Goal: Transaction & Acquisition: Purchase product/service

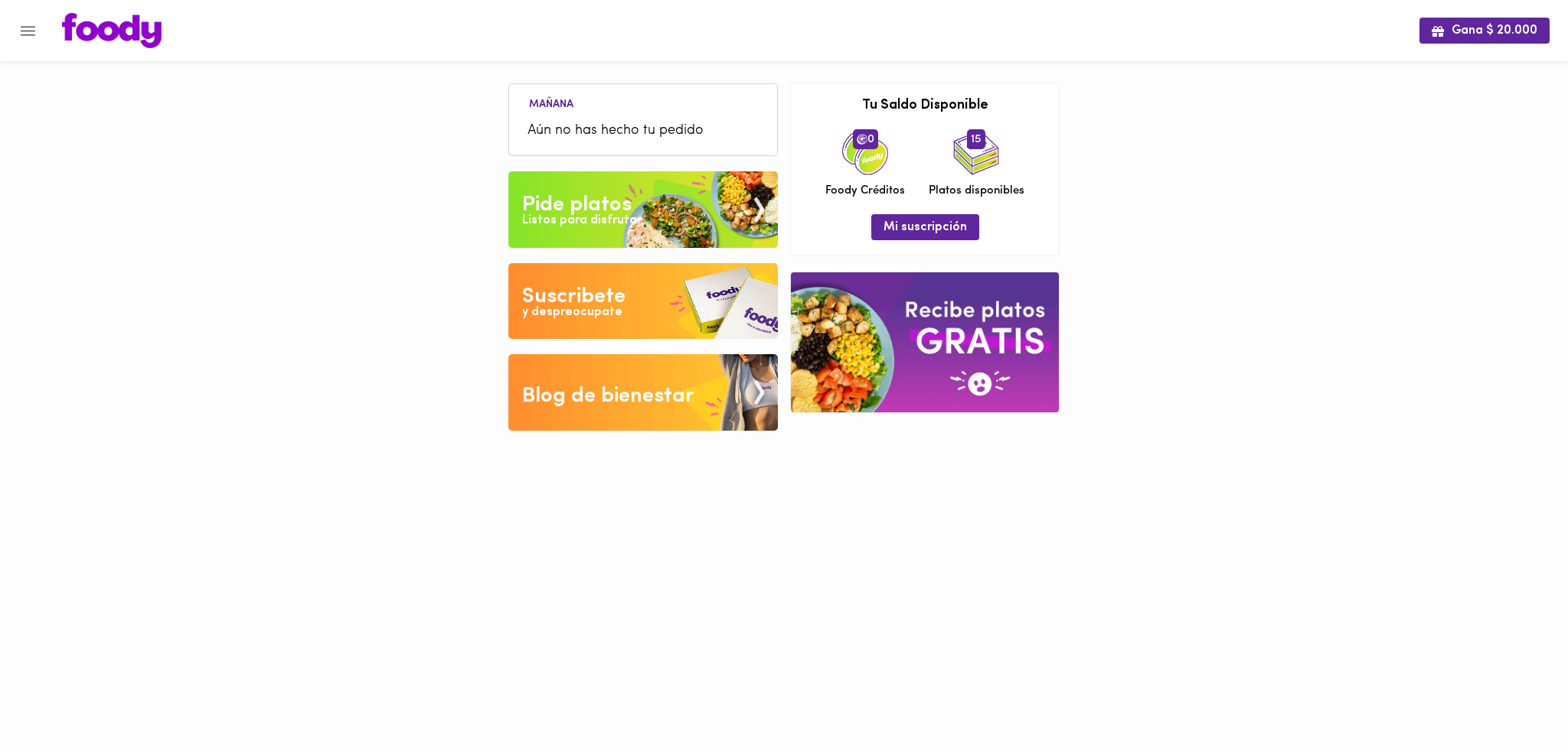
click at [34, 36] on icon "Menu" at bounding box center [28, 31] width 20 height 20
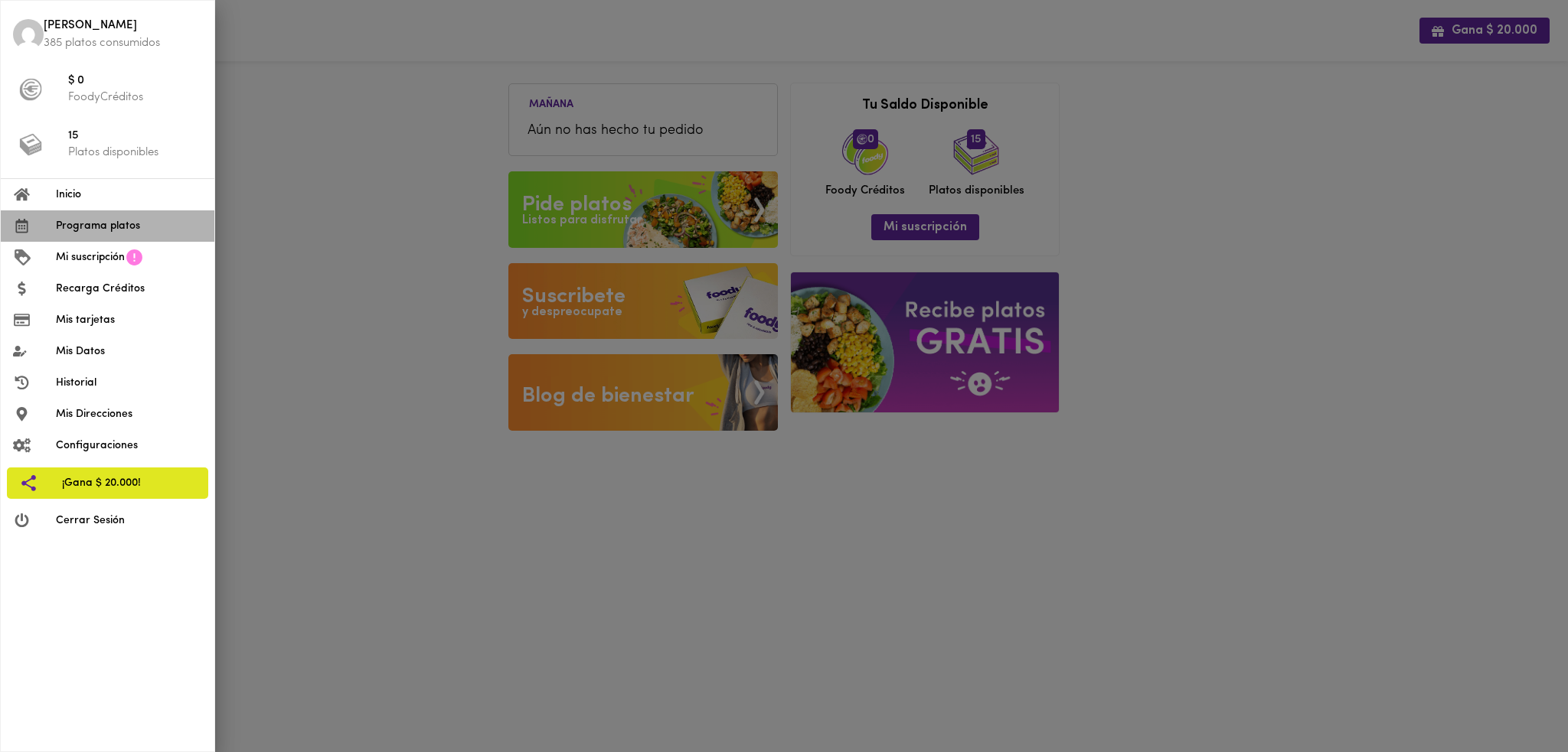
click at [106, 224] on span "Programa platos" at bounding box center [128, 225] width 146 height 16
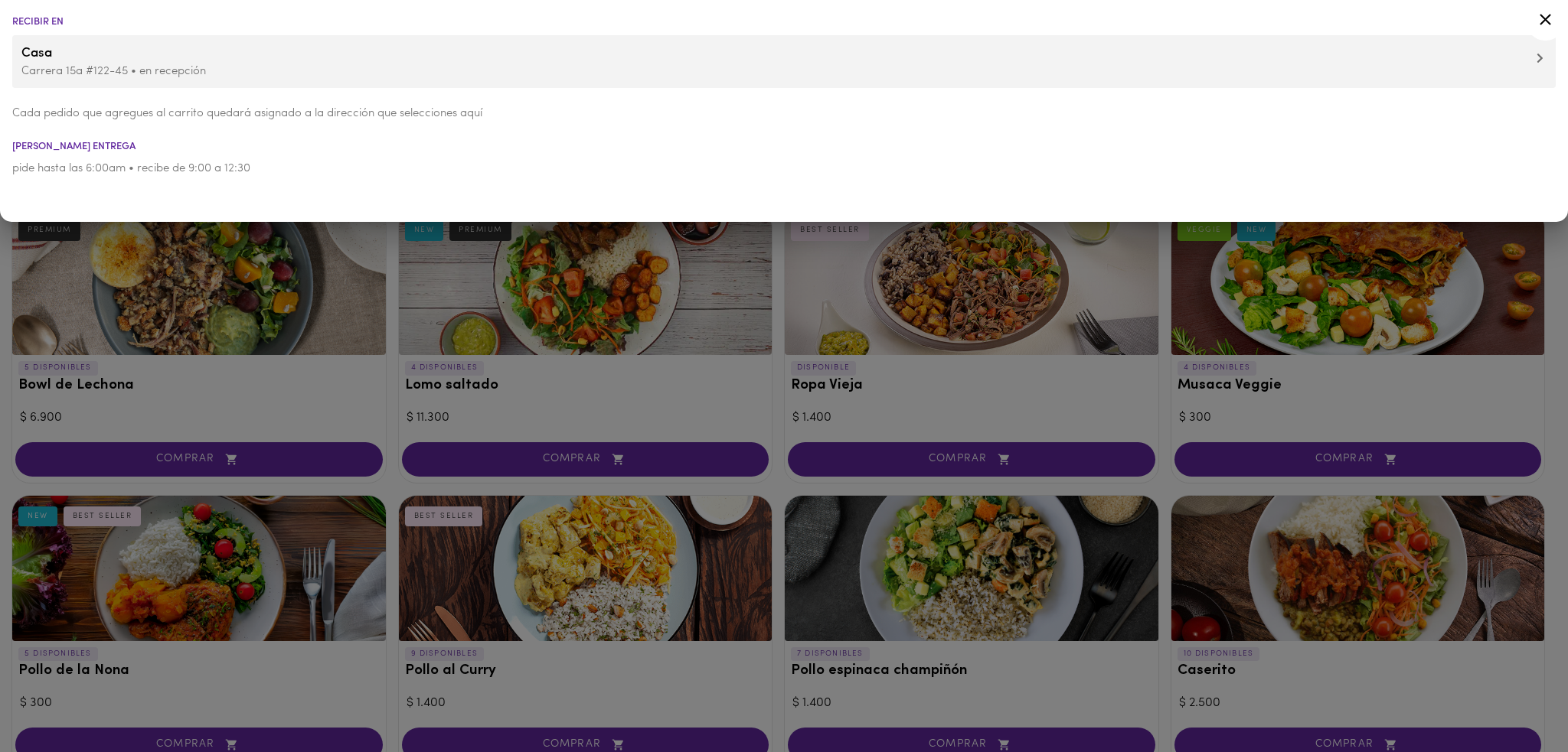
click at [257, 352] on div at bounding box center [784, 376] width 1568 height 752
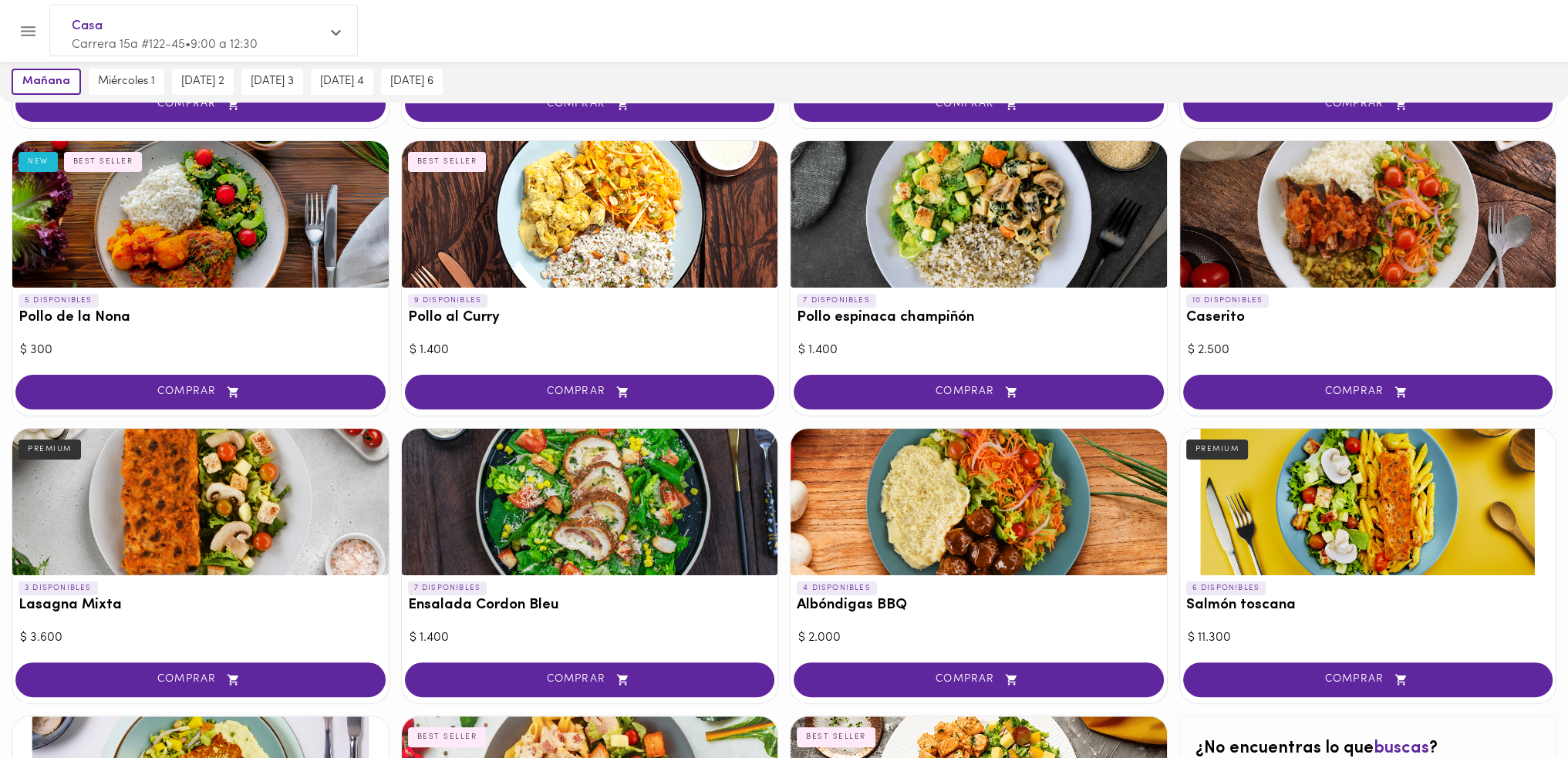
scroll to position [386, 0]
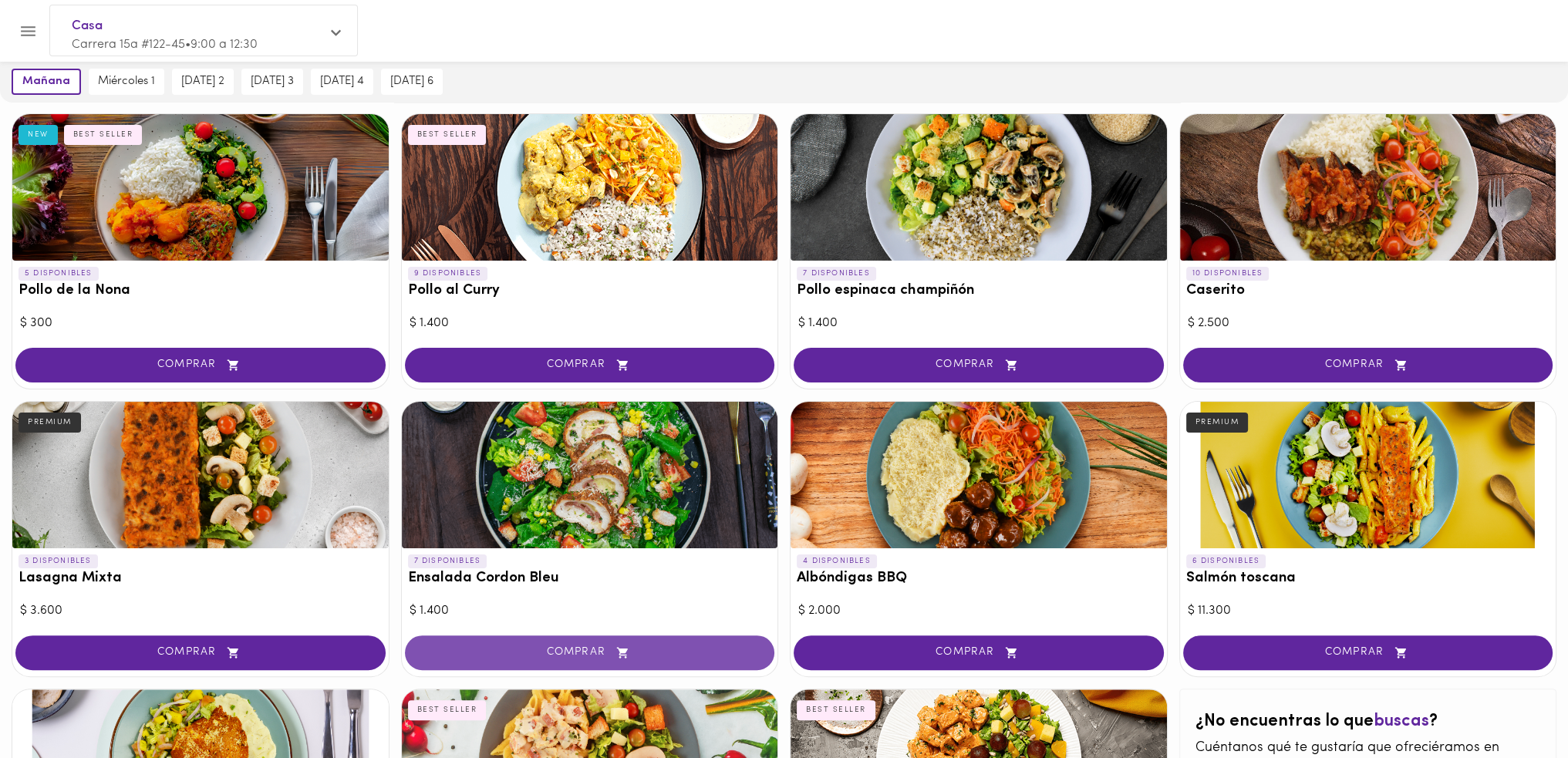
click at [638, 653] on span "COMPRAR" at bounding box center [590, 653] width 332 height 13
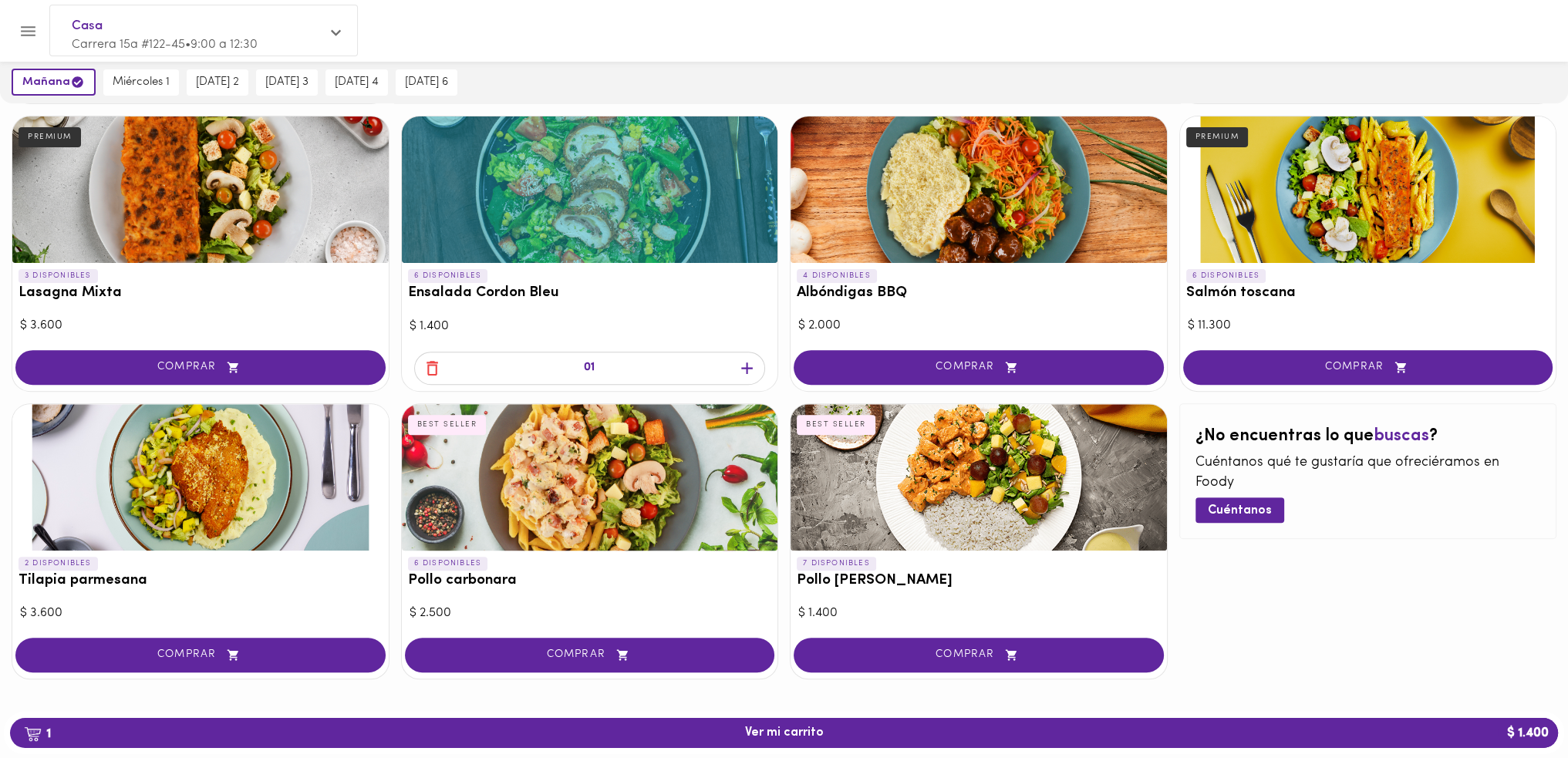
scroll to position [679, 0]
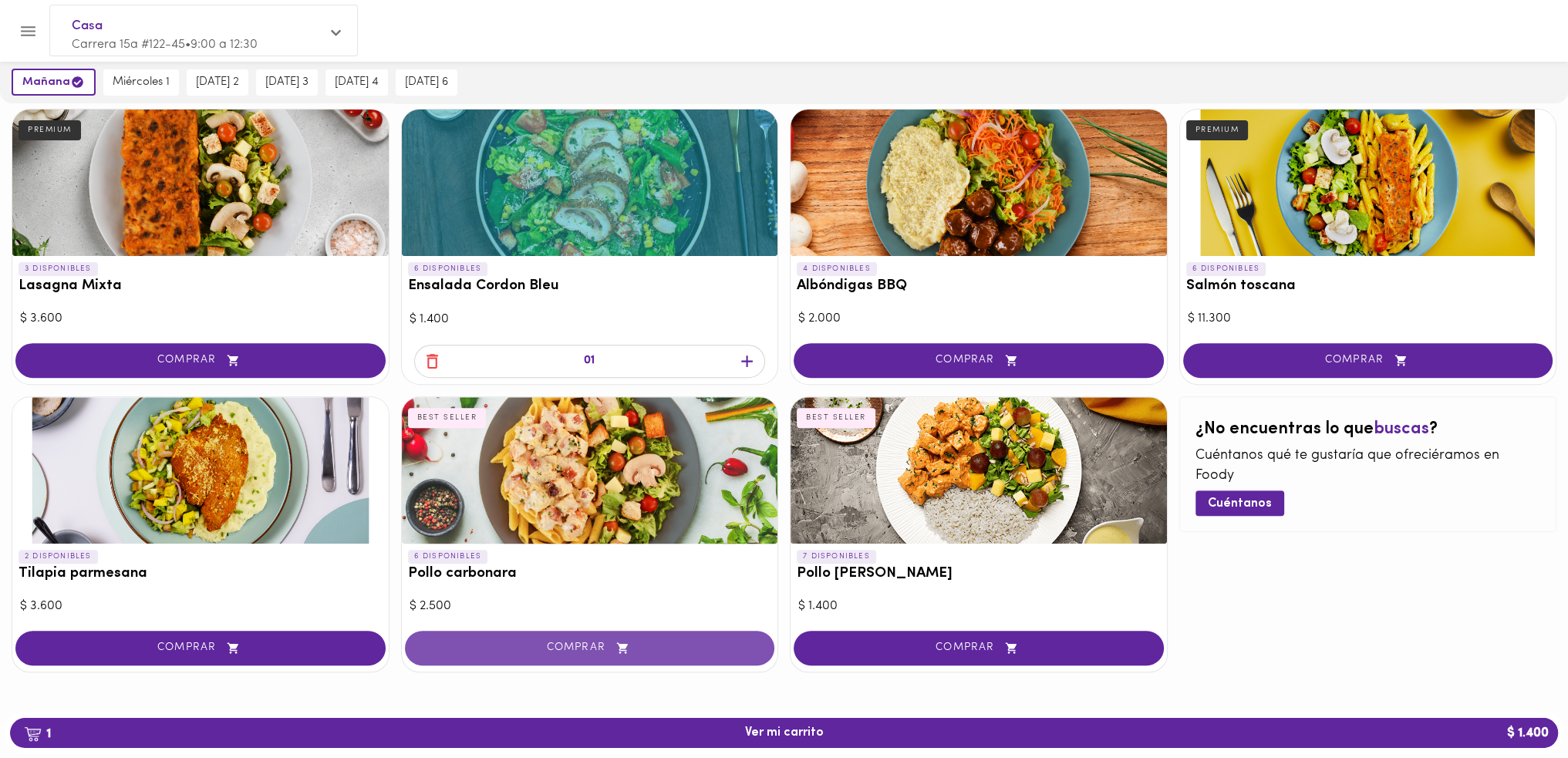
click at [596, 642] on span "COMPRAR" at bounding box center [590, 648] width 332 height 13
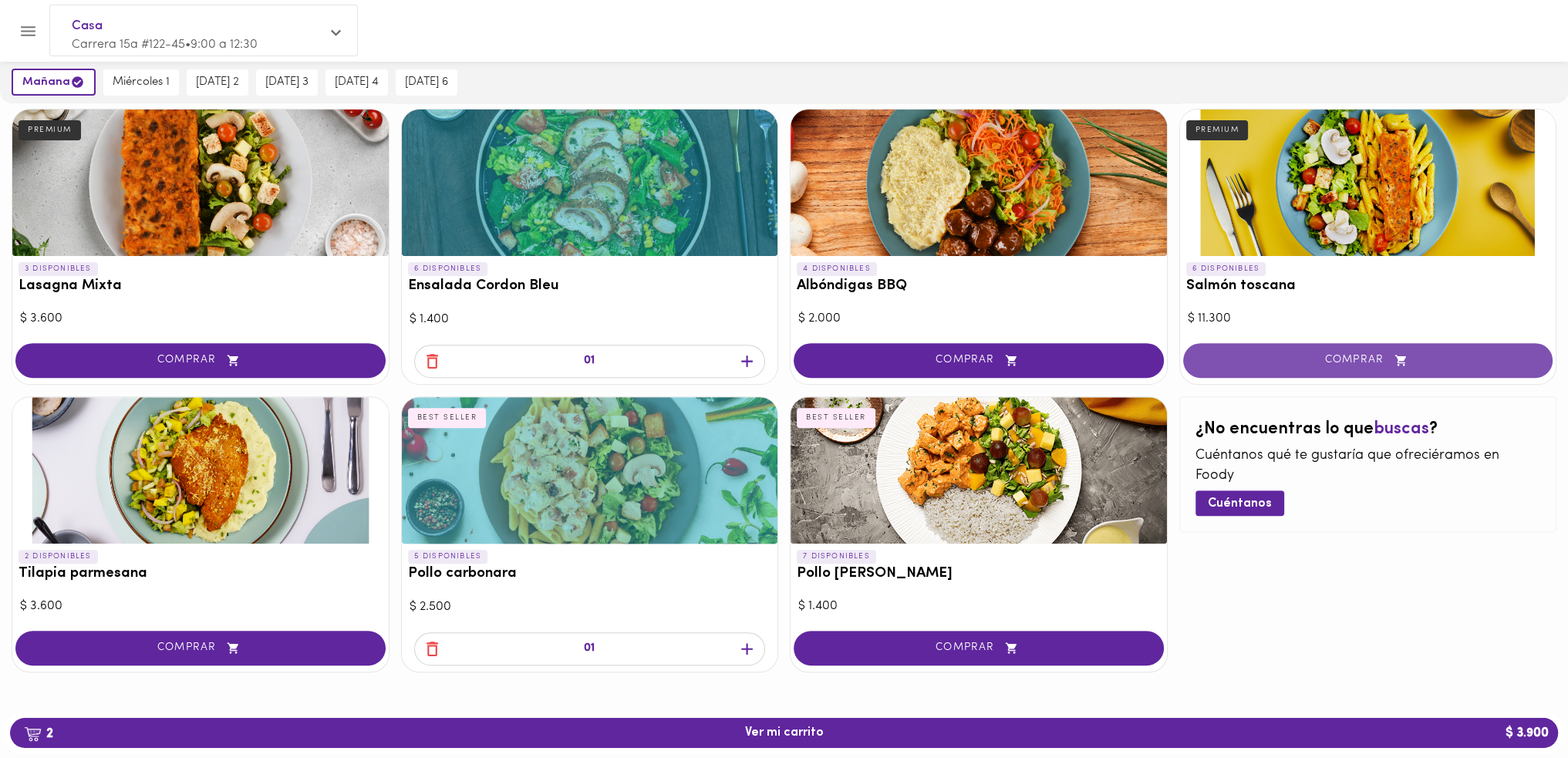
click at [1443, 367] on button "COMPRAR" at bounding box center [1368, 360] width 370 height 35
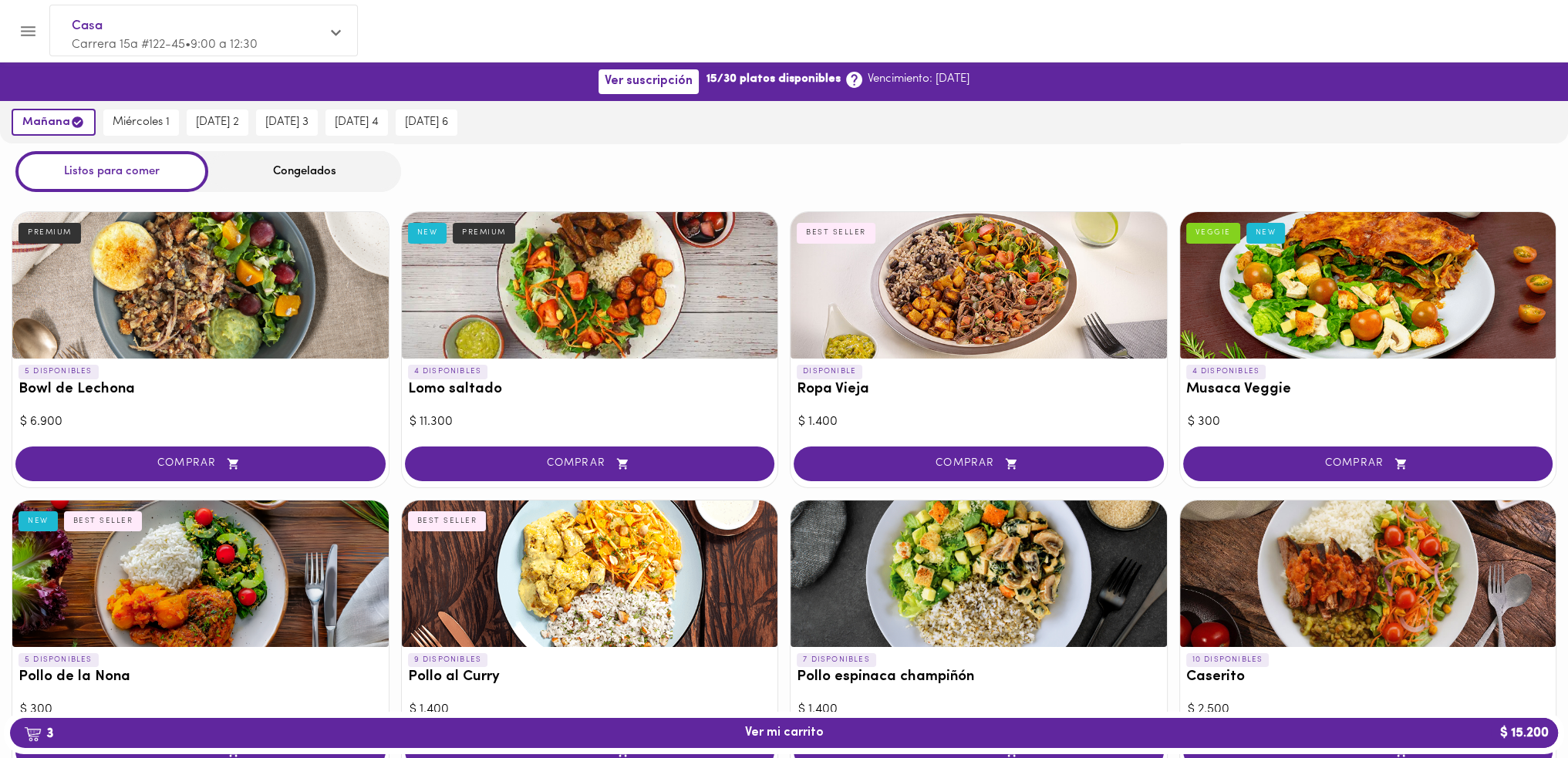
scroll to position [0, 0]
click at [302, 118] on span "[DATE] 3" at bounding box center [287, 122] width 43 height 14
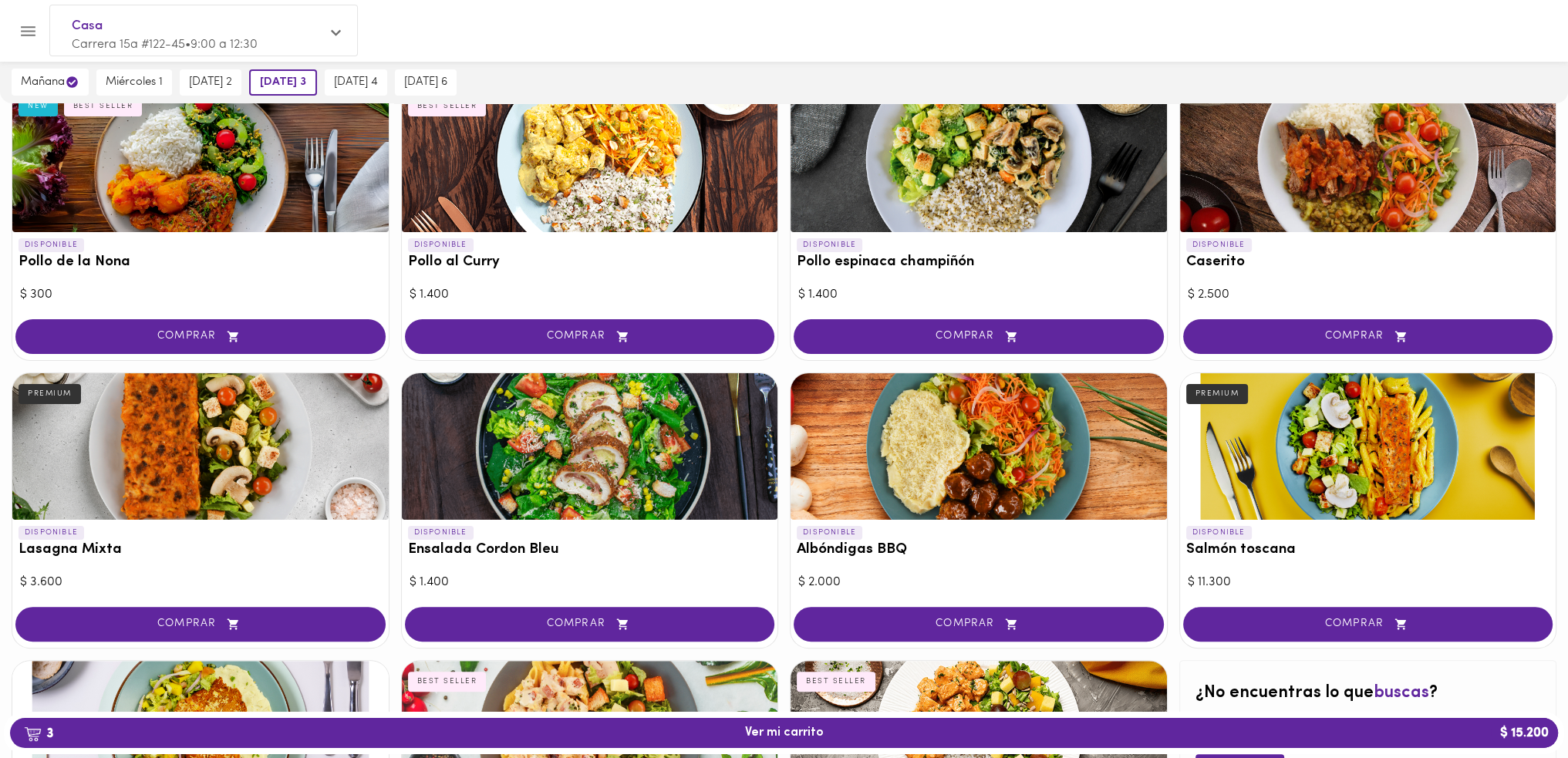
scroll to position [617, 0]
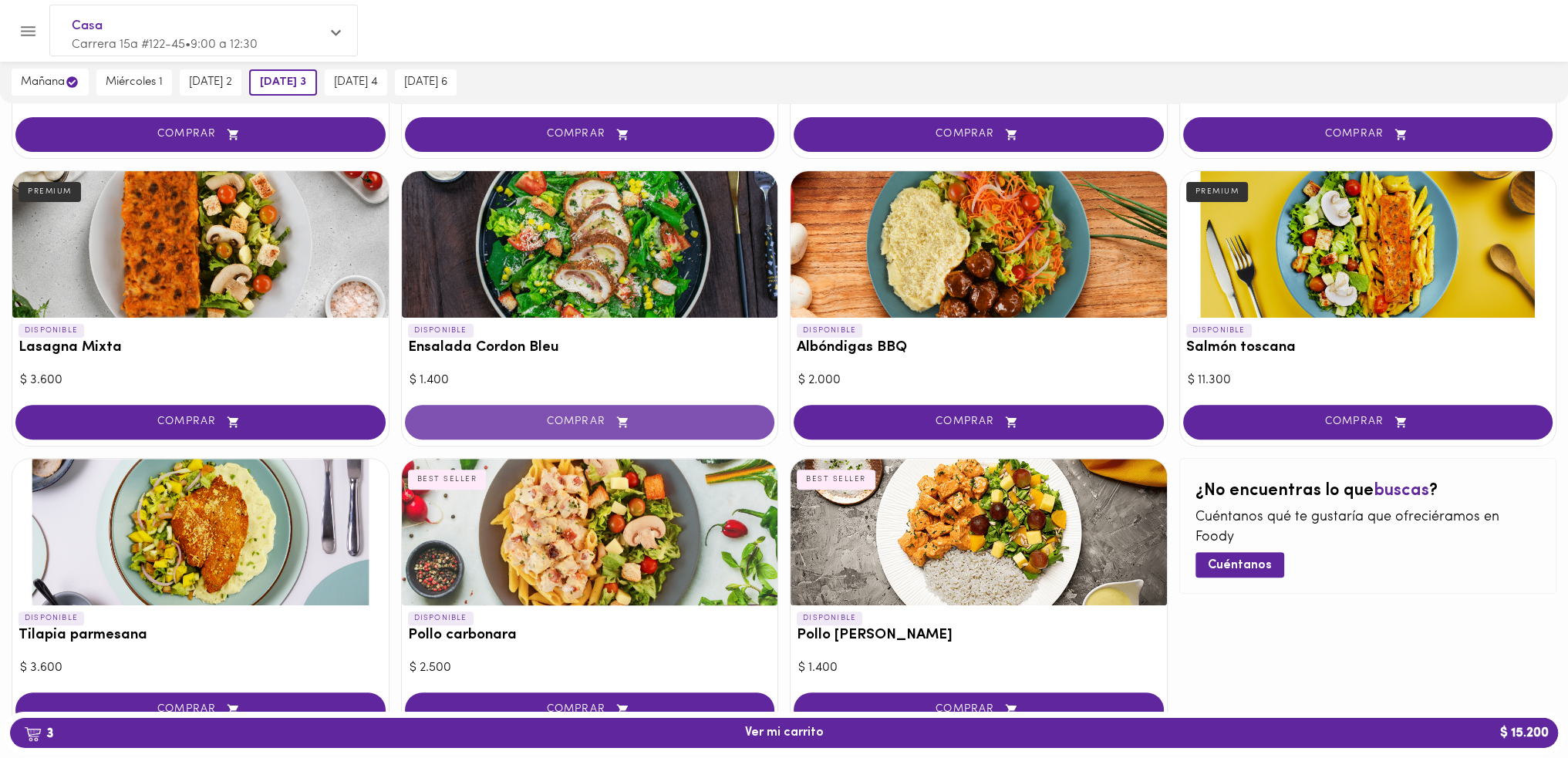
click at [694, 416] on span "COMPRAR" at bounding box center [590, 422] width 332 height 13
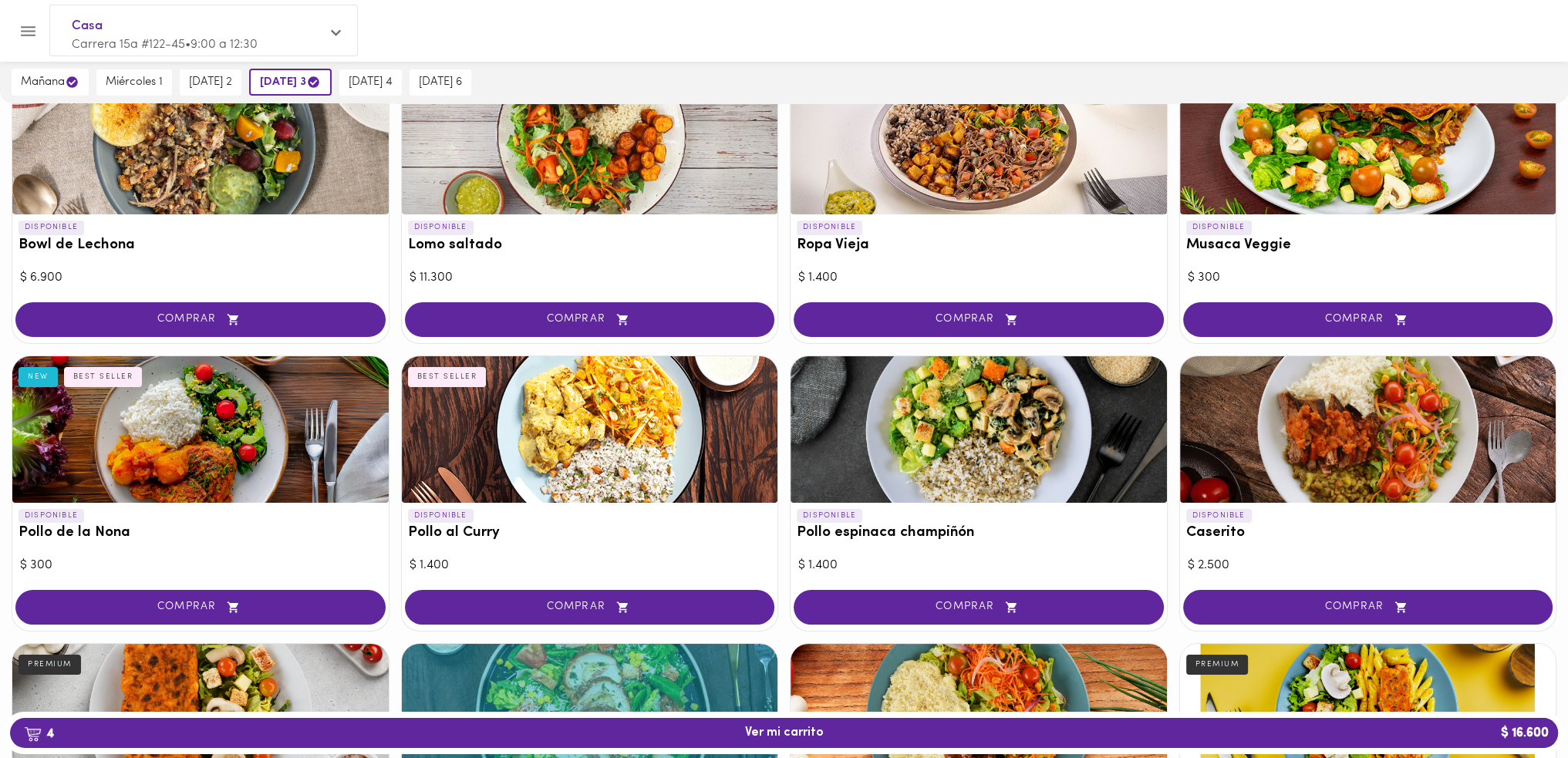
scroll to position [154, 0]
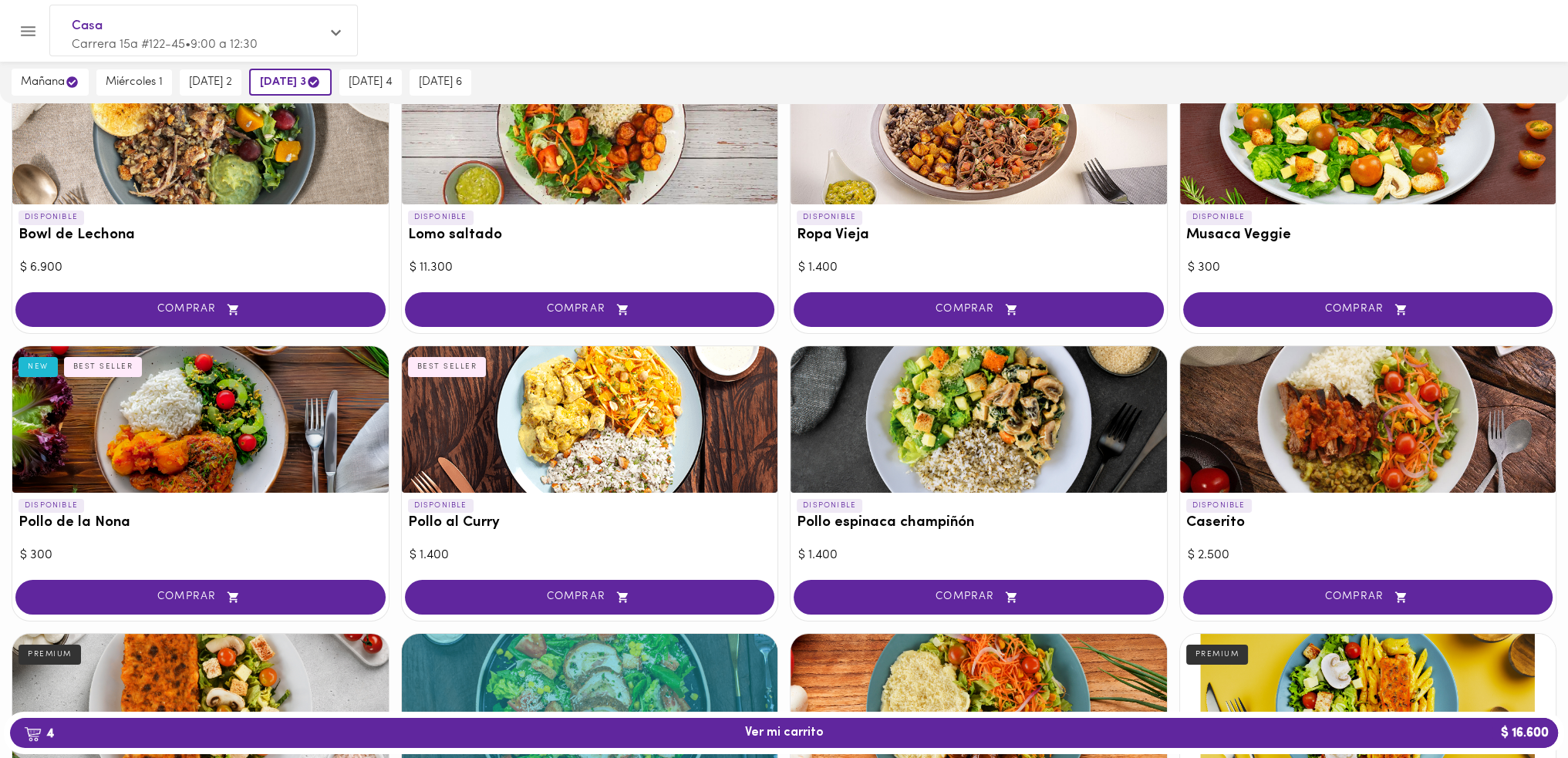
click at [280, 615] on div "COMPRAR" at bounding box center [200, 599] width 376 height 44
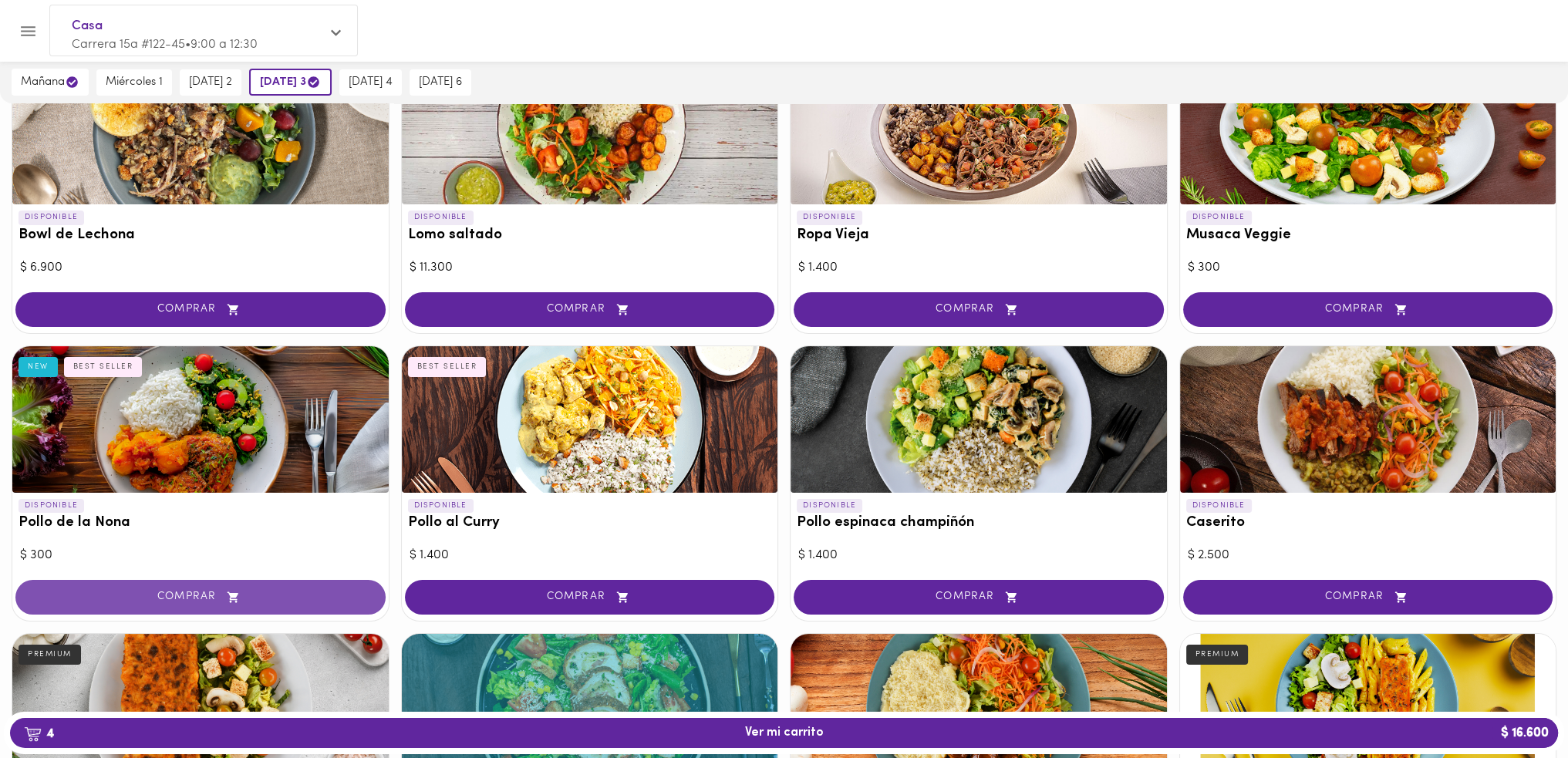
click at [285, 600] on span "COMPRAR" at bounding box center [201, 598] width 332 height 13
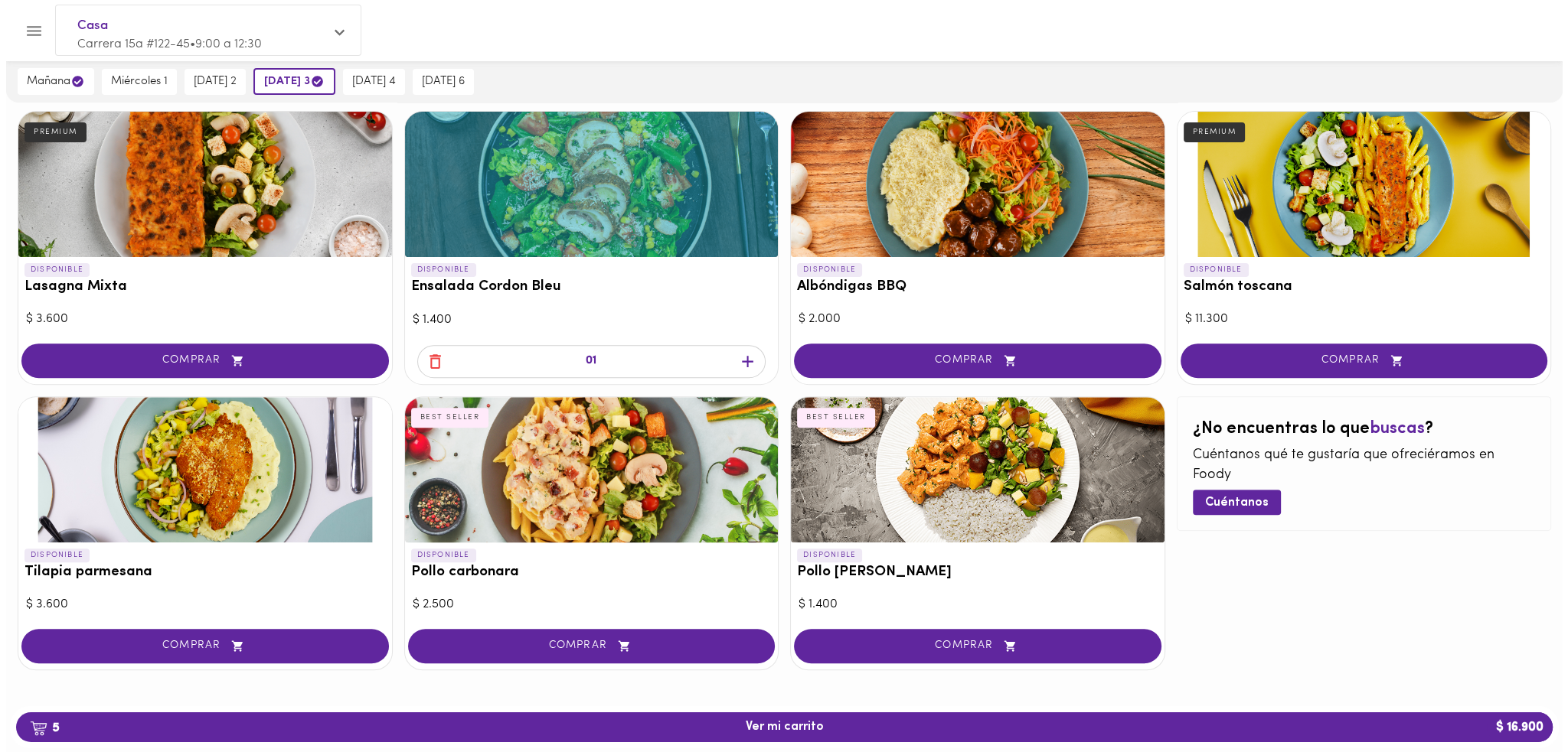
scroll to position [675, 0]
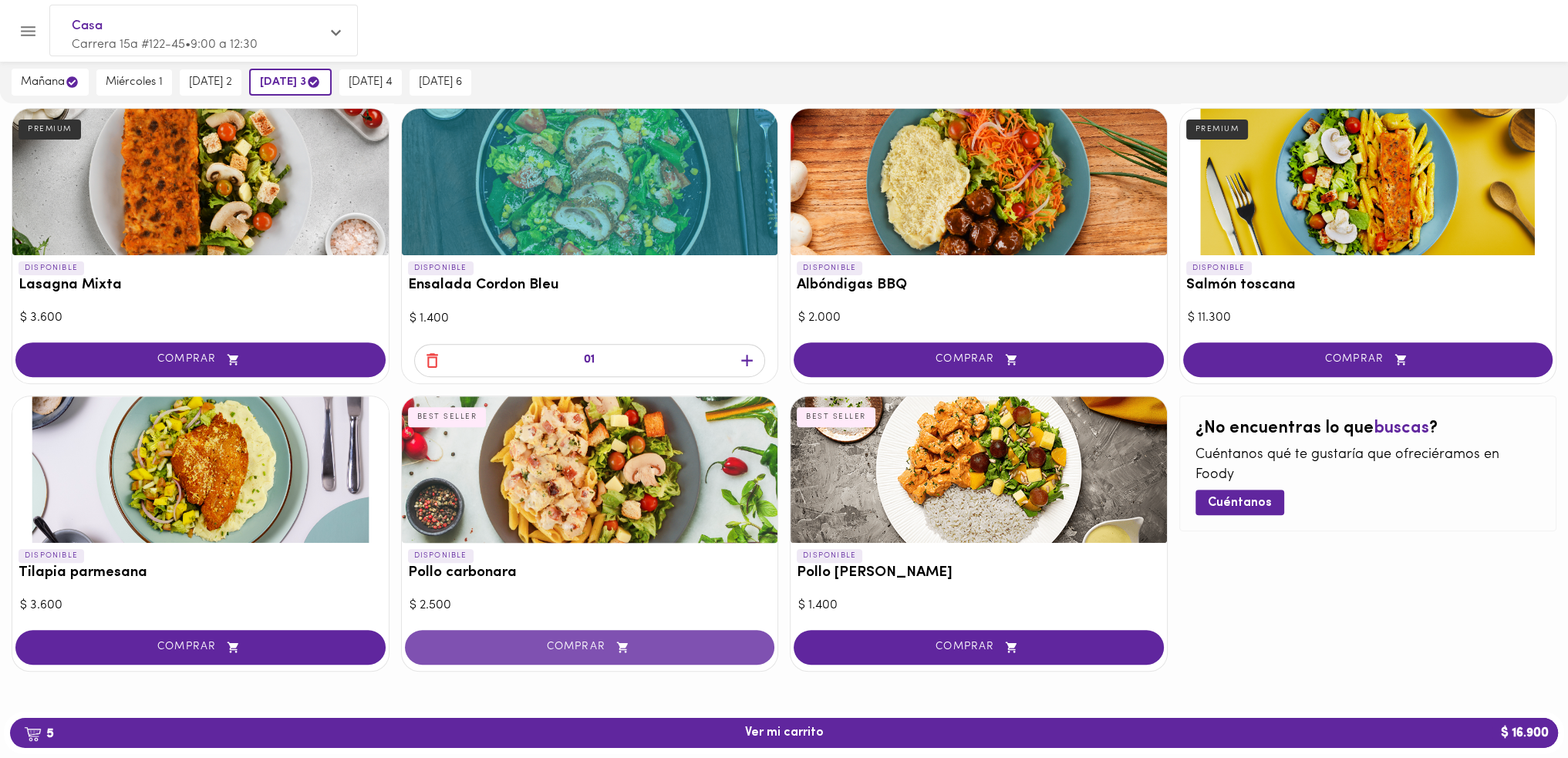
click at [668, 638] on button "COMPRAR" at bounding box center [590, 647] width 370 height 35
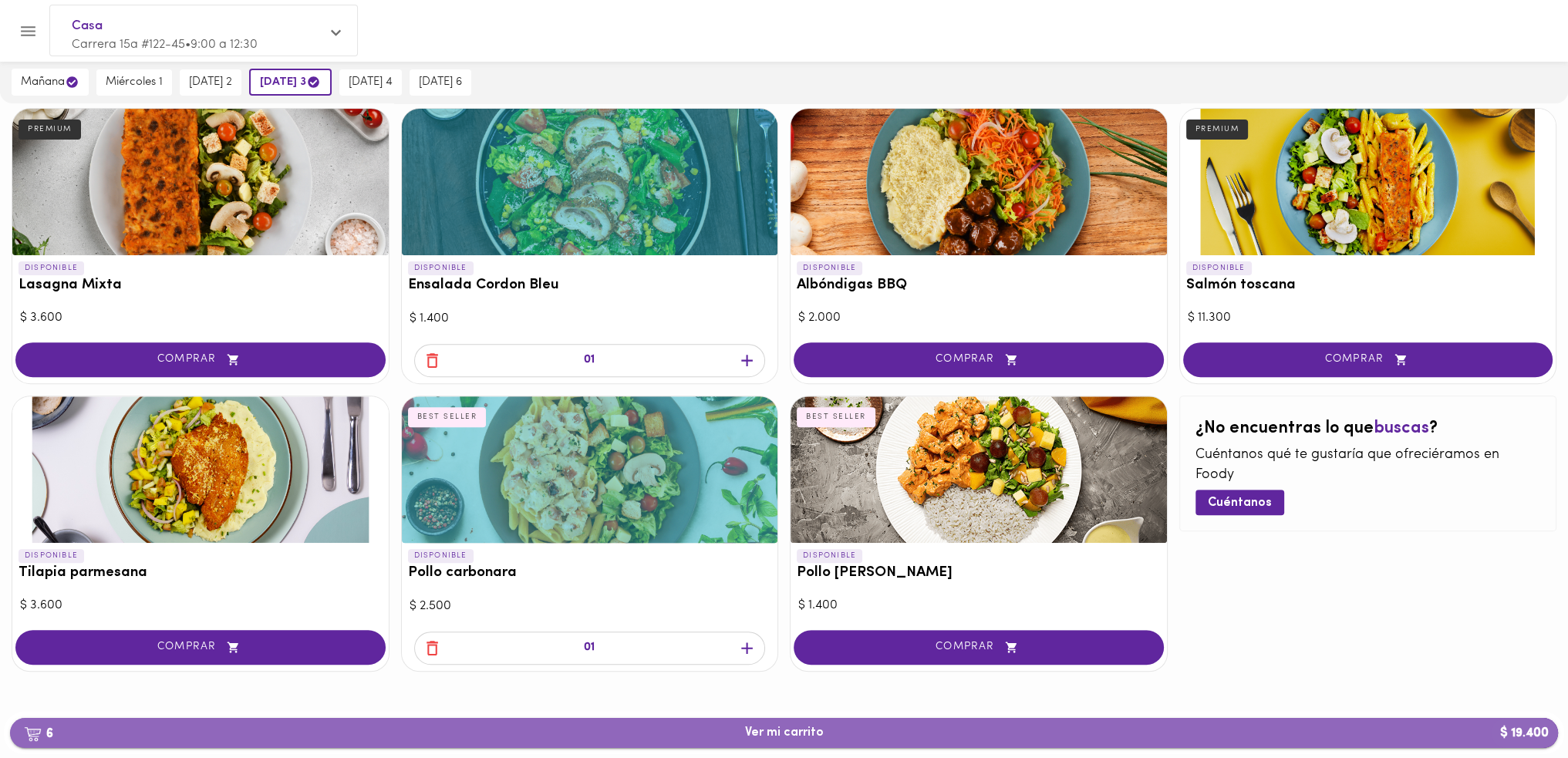
click at [732, 730] on span "6 Ver mi carrito $ 19.400" at bounding box center [784, 734] width 1523 height 15
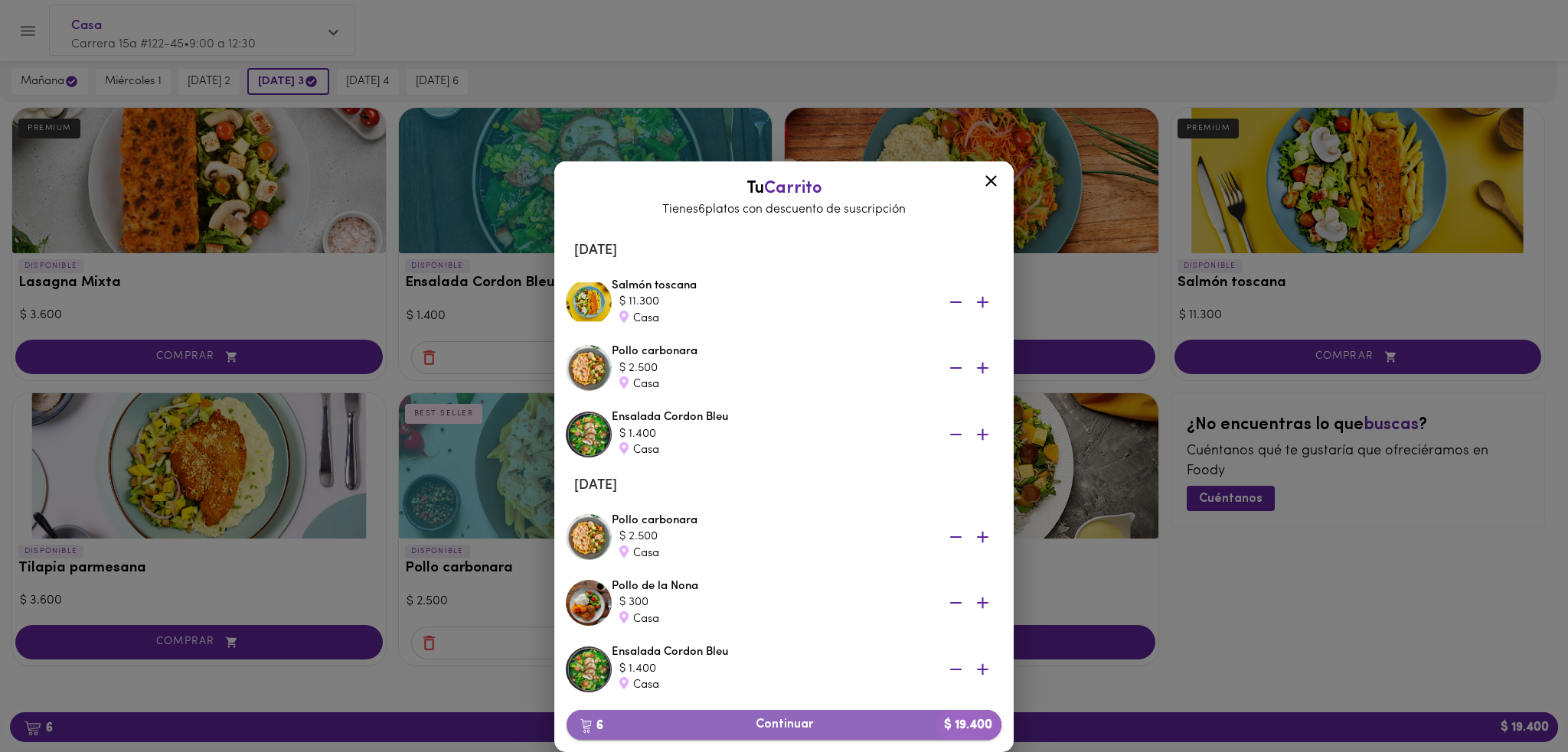
click at [786, 722] on span "6 Continuar $ 19.400" at bounding box center [784, 725] width 411 height 15
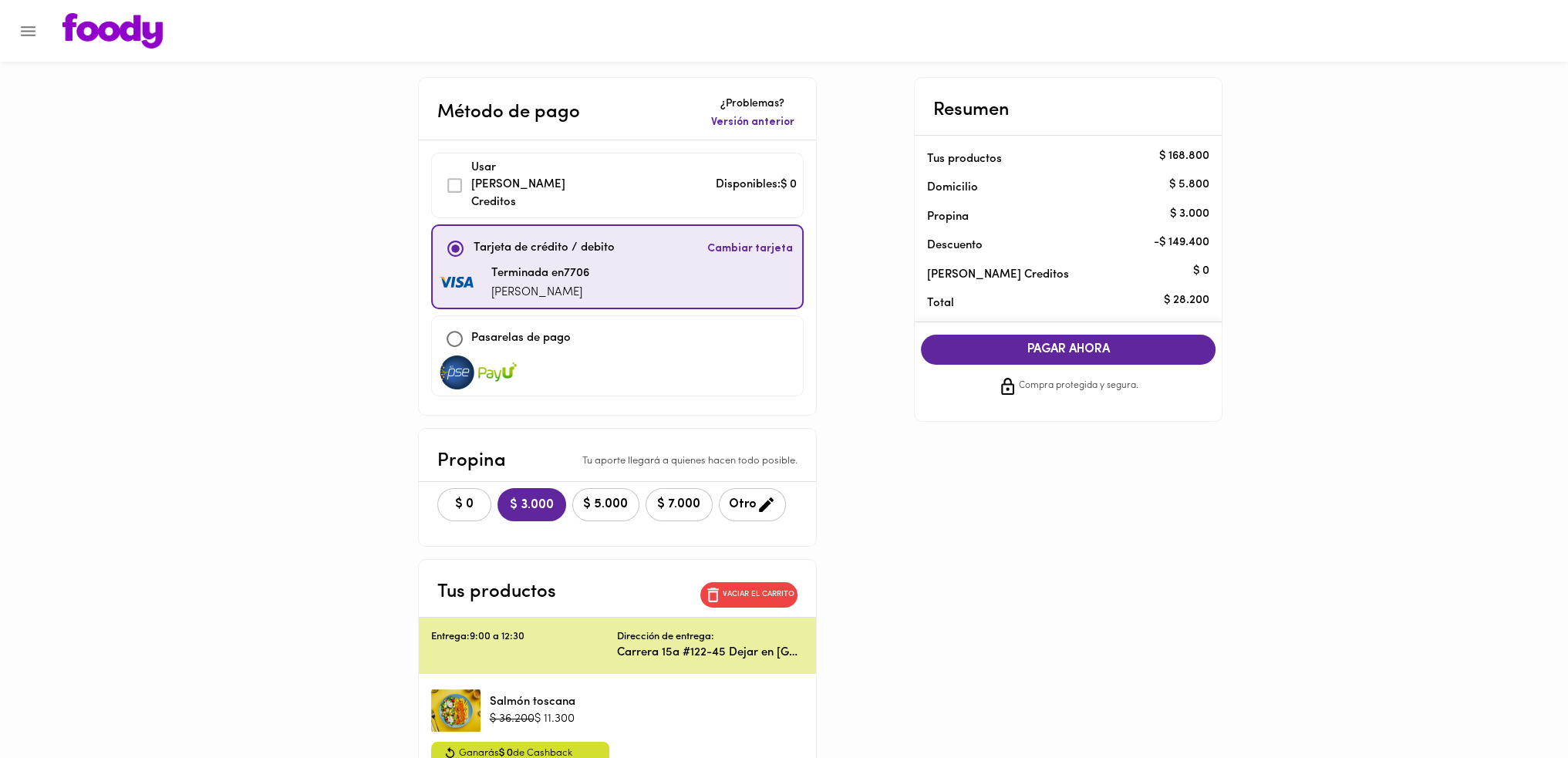
click at [497, 490] on div "$ 0 $ 3.000 $ 5.000 $ 7.000 Otro" at bounding box center [618, 505] width 398 height 46
click at [488, 490] on button "$ 0" at bounding box center [464, 505] width 54 height 33
click at [984, 348] on span "PAGAR AHORA" at bounding box center [1067, 350] width 264 height 15
